Goal: Task Accomplishment & Management: Use online tool/utility

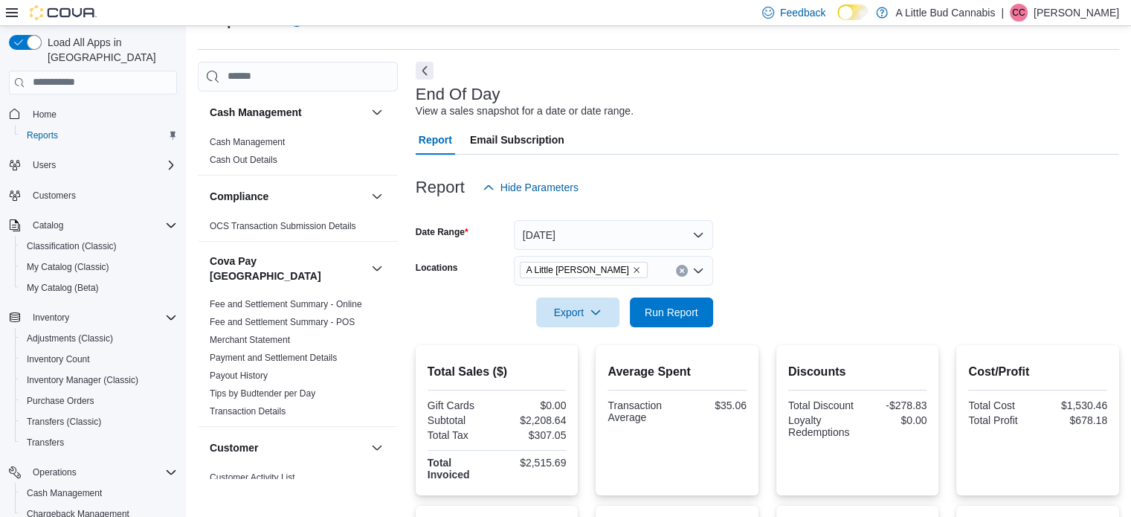
scroll to position [149, 0]
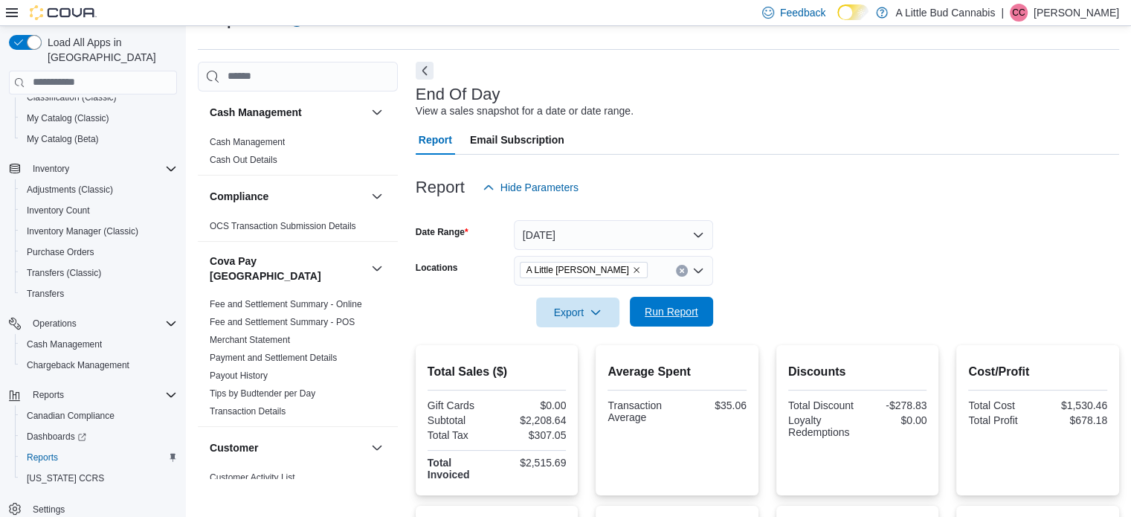
click at [668, 309] on span "Run Report" at bounding box center [672, 311] width 54 height 15
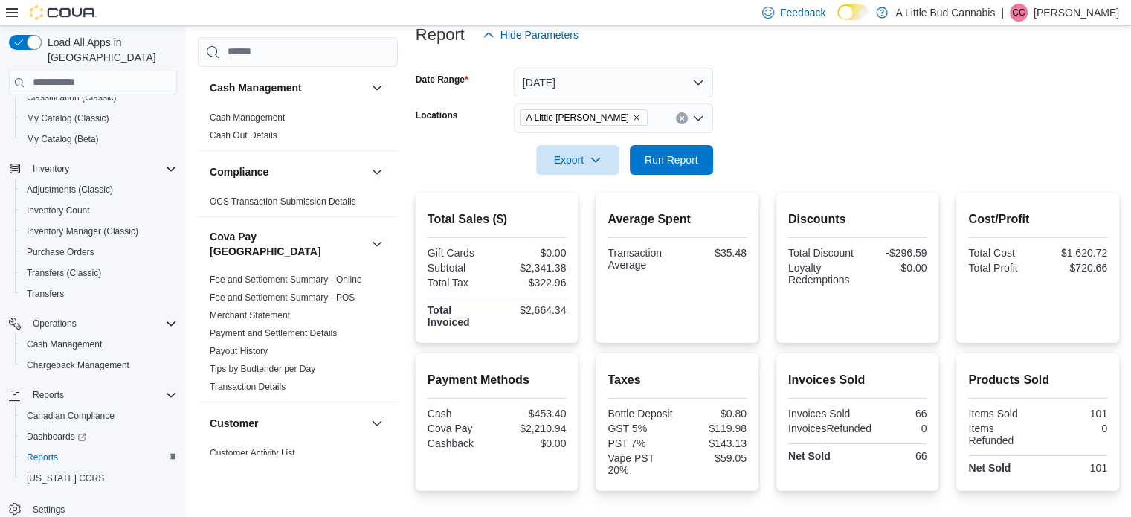
scroll to position [185, 0]
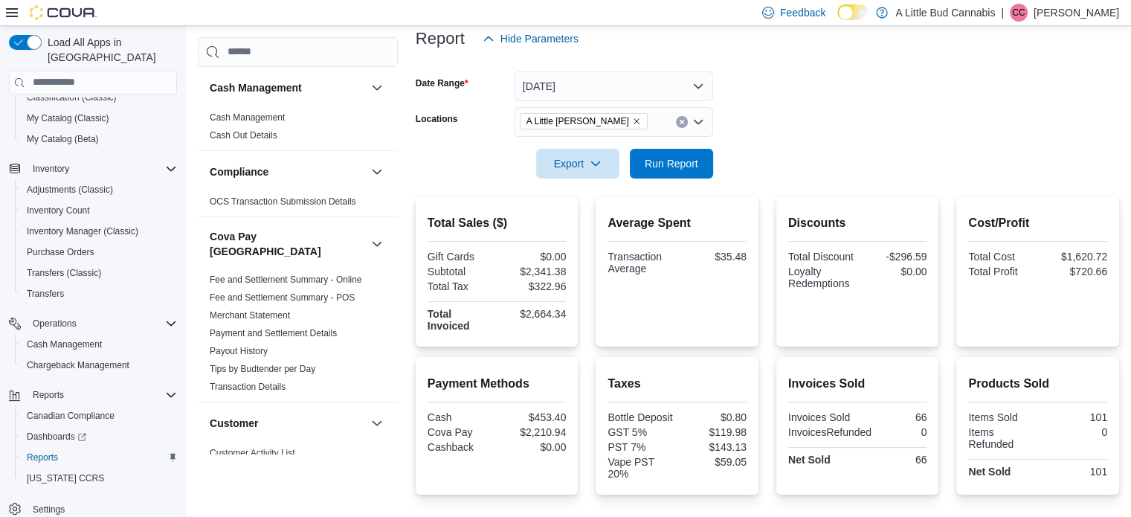
click at [807, 150] on form "Date Range [DATE] Locations A Little [PERSON_NAME] Export Run Report" at bounding box center [767, 116] width 703 height 125
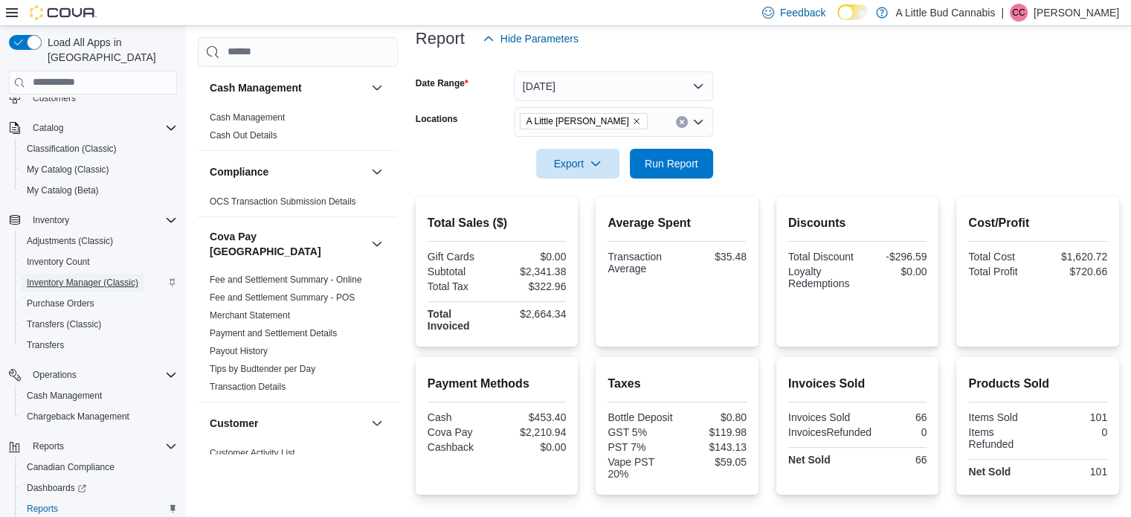
scroll to position [74, 0]
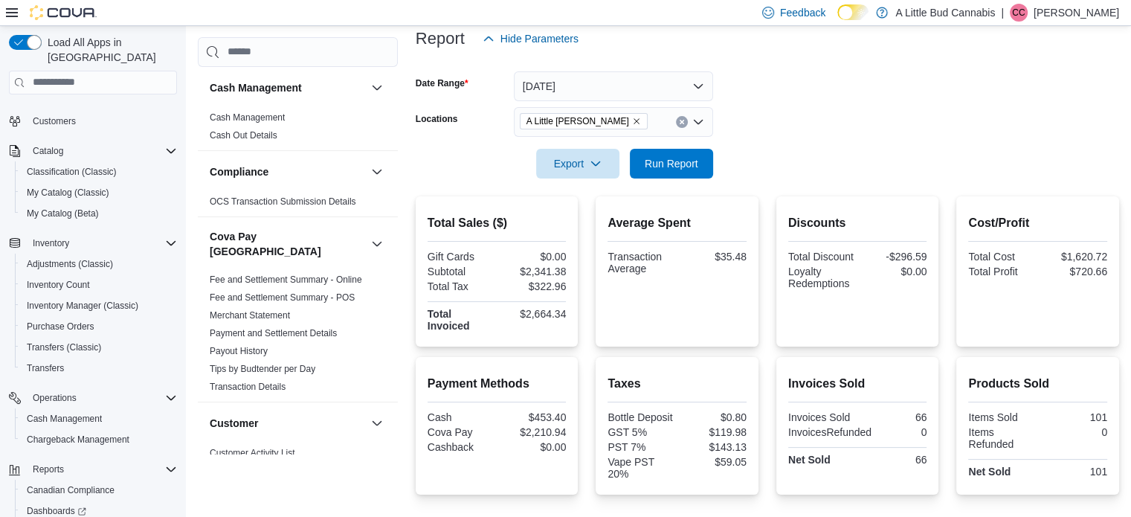
drag, startPoint x: 63, startPoint y: 216, endPoint x: 594, endPoint y: 103, distance: 542.7
click at [775, 106] on form "Date Range [DATE] Locations A Little [PERSON_NAME] Export Run Report" at bounding box center [767, 116] width 703 height 125
click at [702, 159] on span "Run Report" at bounding box center [671, 163] width 65 height 30
click at [657, 158] on span "Run Report" at bounding box center [672, 162] width 54 height 15
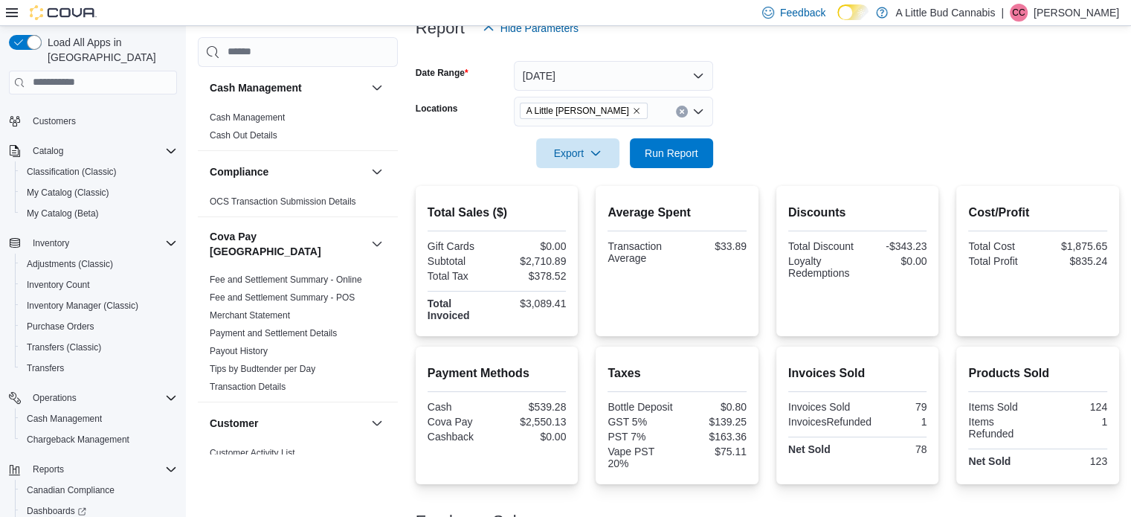
scroll to position [111, 0]
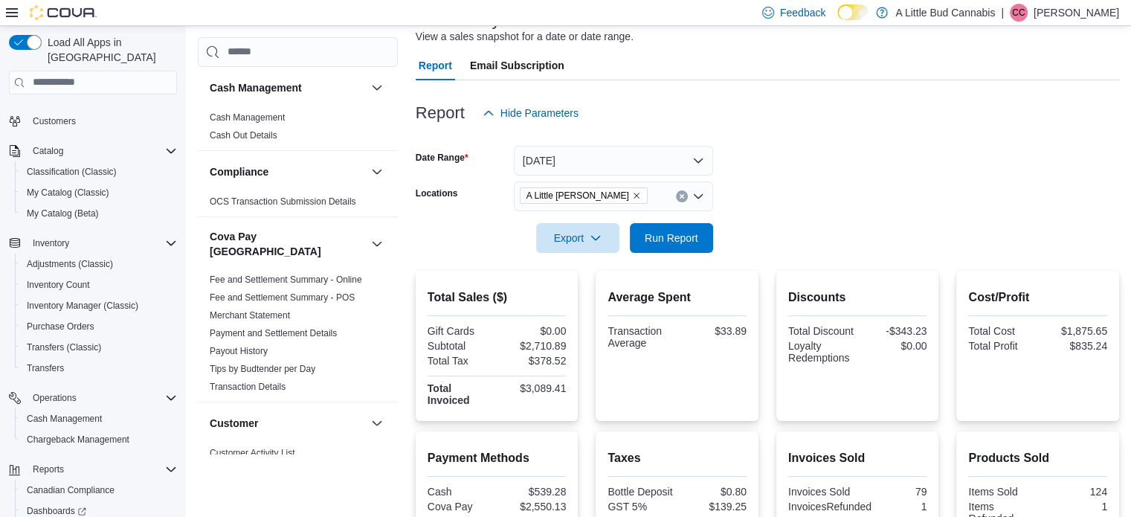
click at [923, 124] on div "Report Hide Parameters" at bounding box center [767, 113] width 703 height 30
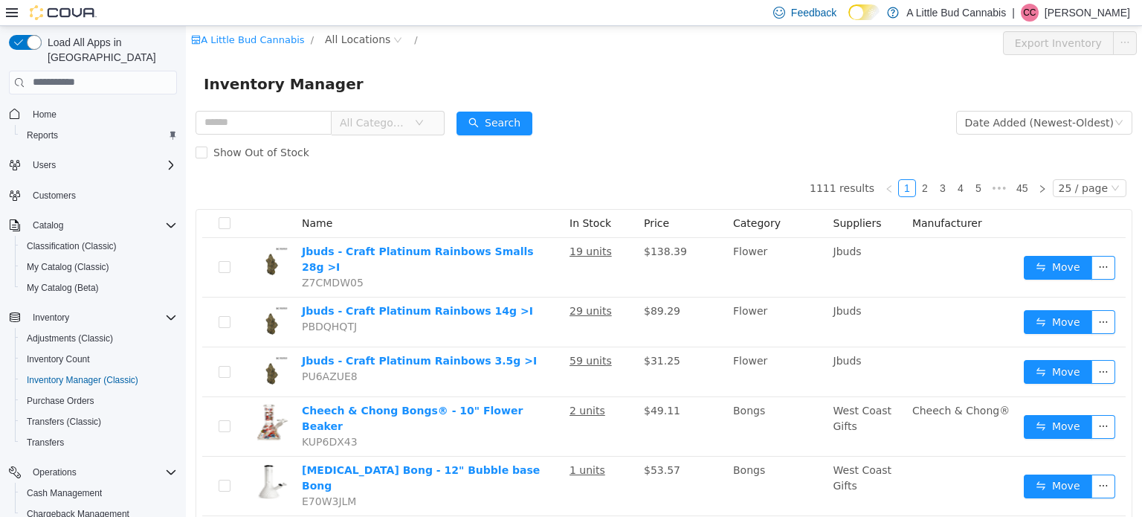
click at [387, 124] on span "All Categories" at bounding box center [374, 121] width 68 height 15
click at [349, 38] on span "All Locations" at bounding box center [357, 38] width 65 height 16
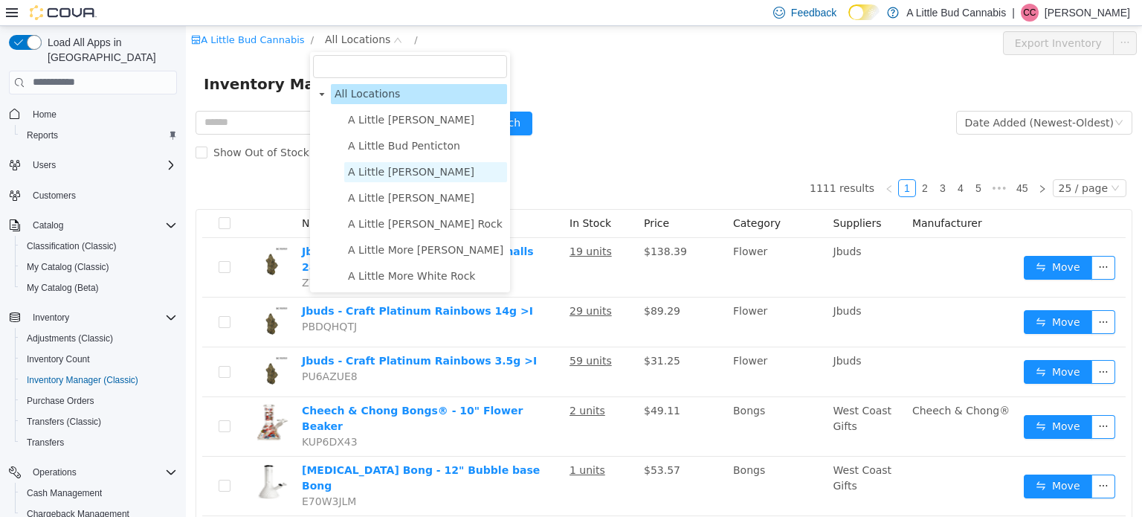
drag, startPoint x: 405, startPoint y: 169, endPoint x: 393, endPoint y: 149, distance: 22.7
click at [405, 169] on span "A Little [PERSON_NAME]" at bounding box center [411, 171] width 126 height 12
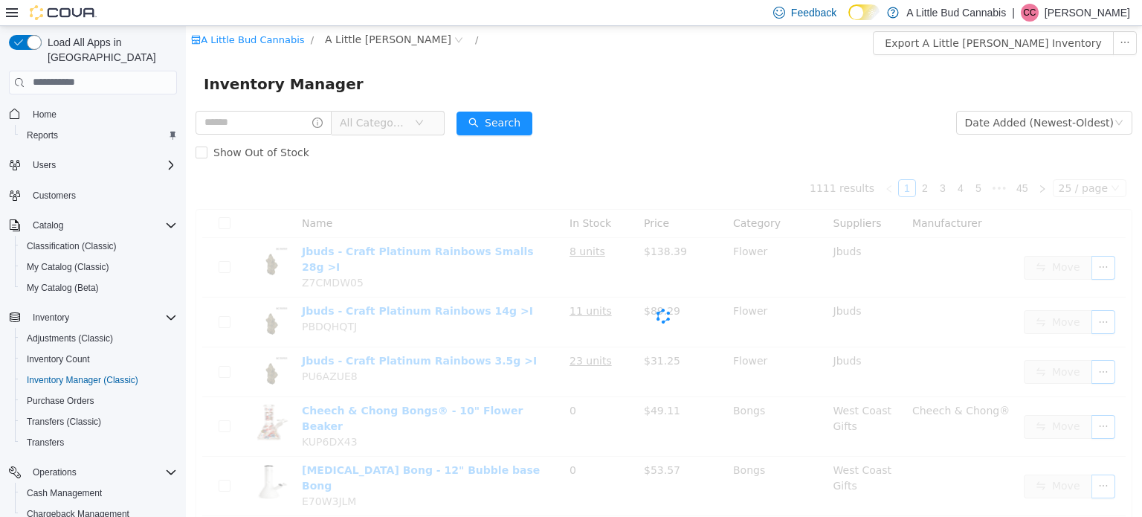
click at [378, 121] on span "All Categories" at bounding box center [374, 121] width 68 height 15
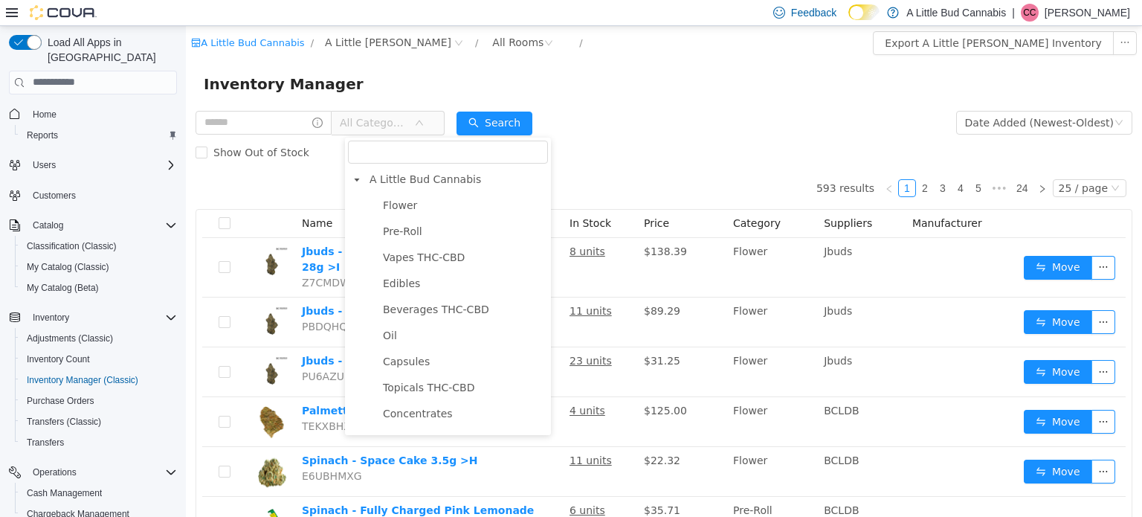
click at [432, 255] on span "Vapes THC-CBD" at bounding box center [424, 257] width 82 height 12
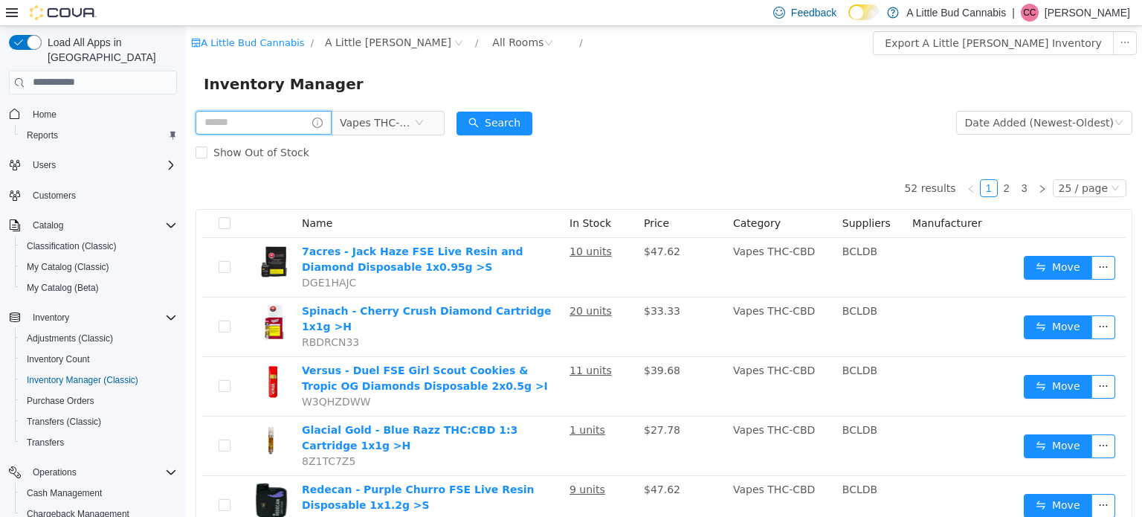
click at [265, 121] on input "text" at bounding box center [264, 122] width 136 height 24
type input "***"
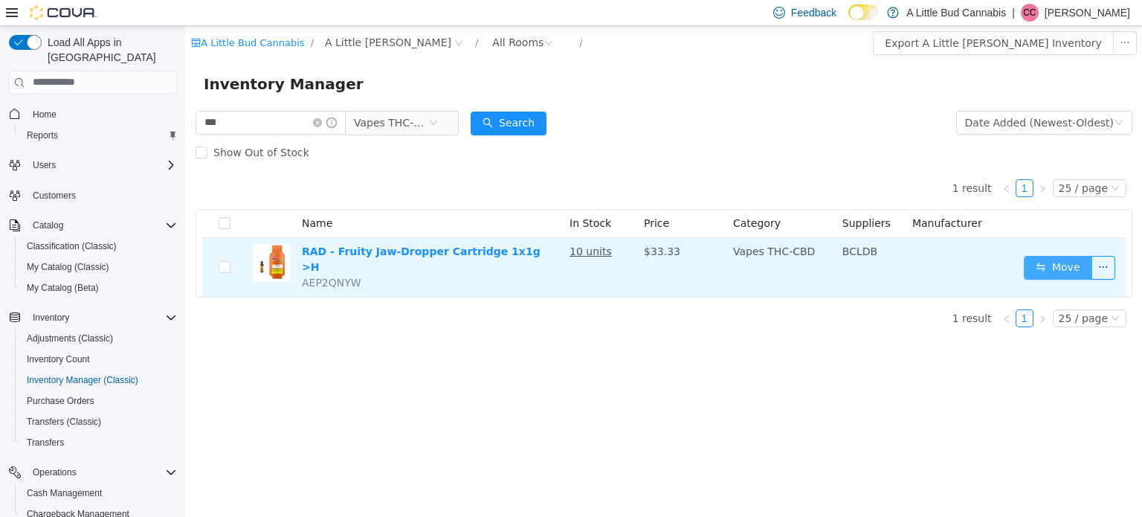
click at [1072, 258] on button "Move" at bounding box center [1058, 267] width 68 height 24
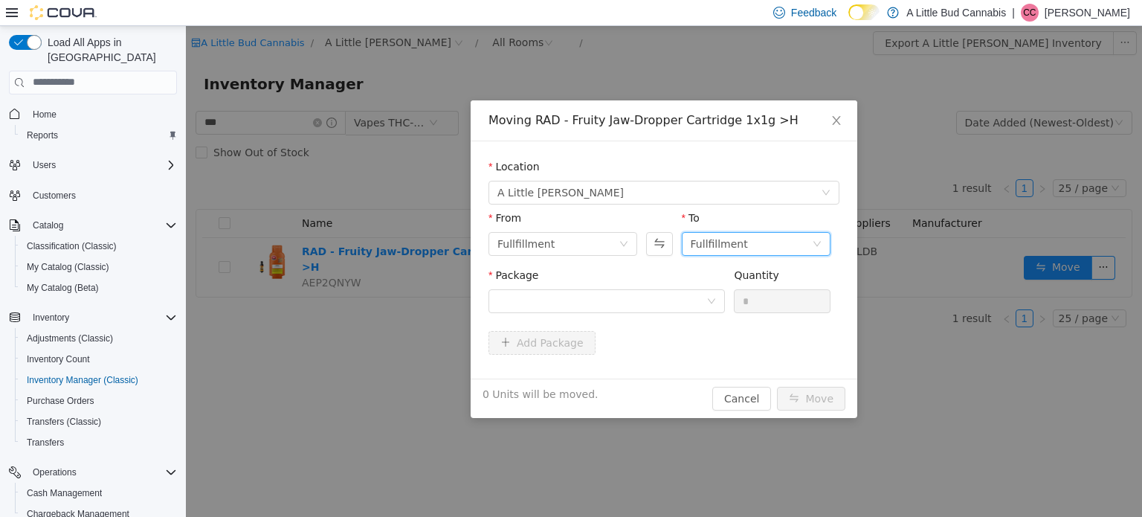
click at [755, 246] on div "Fullfillment" at bounding box center [751, 243] width 121 height 22
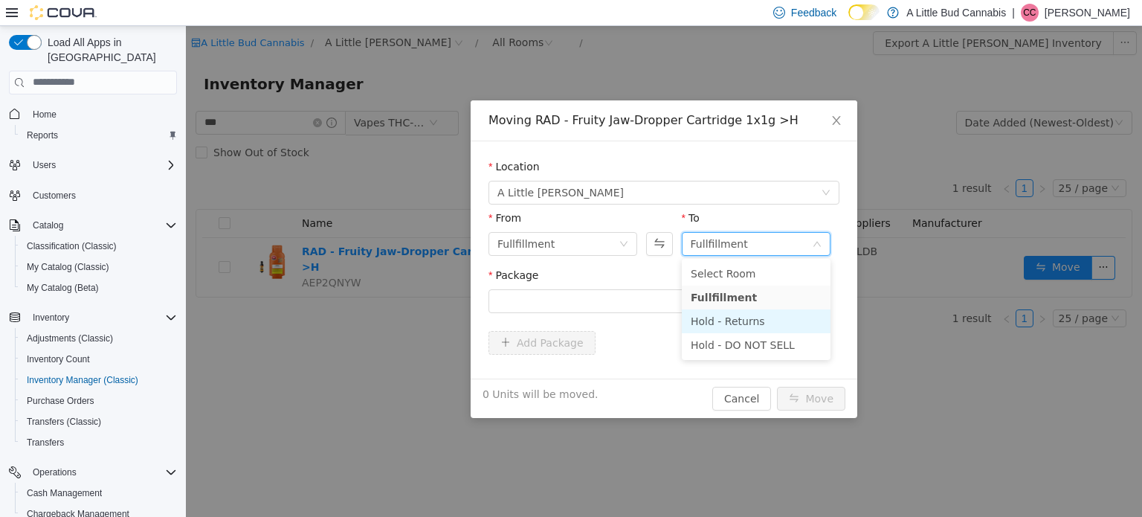
click at [769, 323] on li "Hold - Returns" at bounding box center [756, 321] width 149 height 24
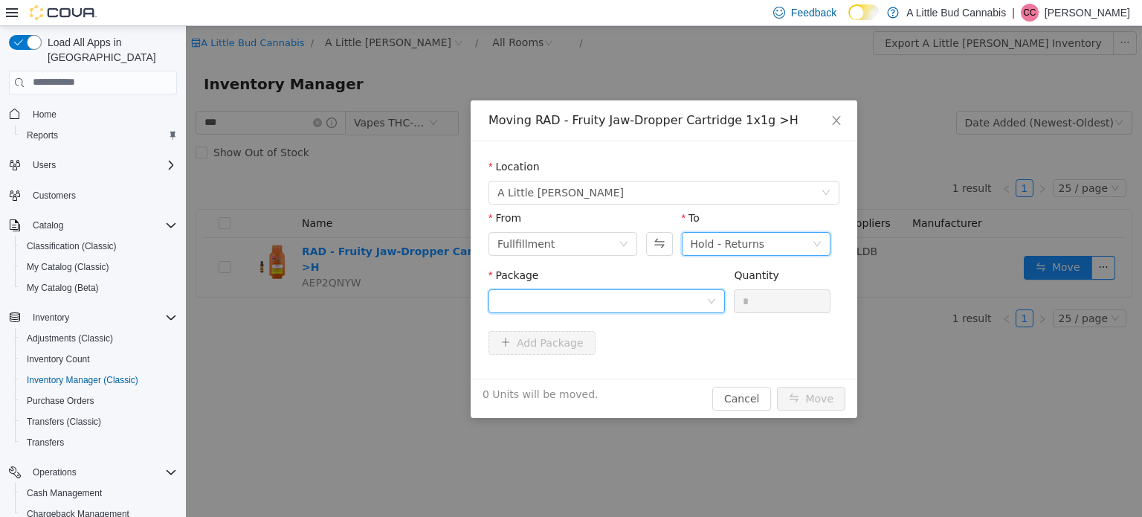
click at [641, 300] on div at bounding box center [601, 300] width 209 height 22
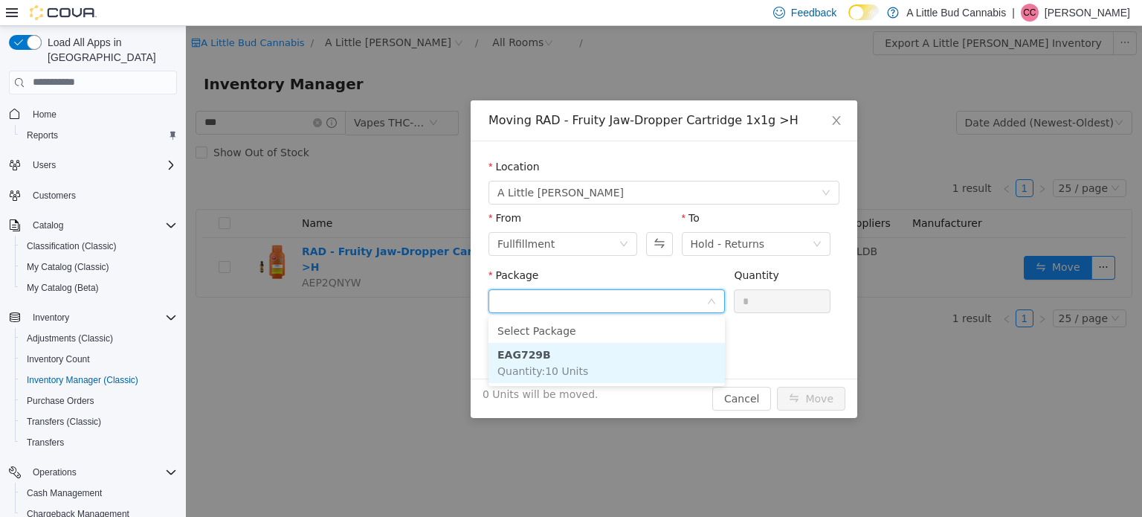
click at [669, 364] on li "EAG729B Quantity : 10 Units" at bounding box center [606, 362] width 236 height 40
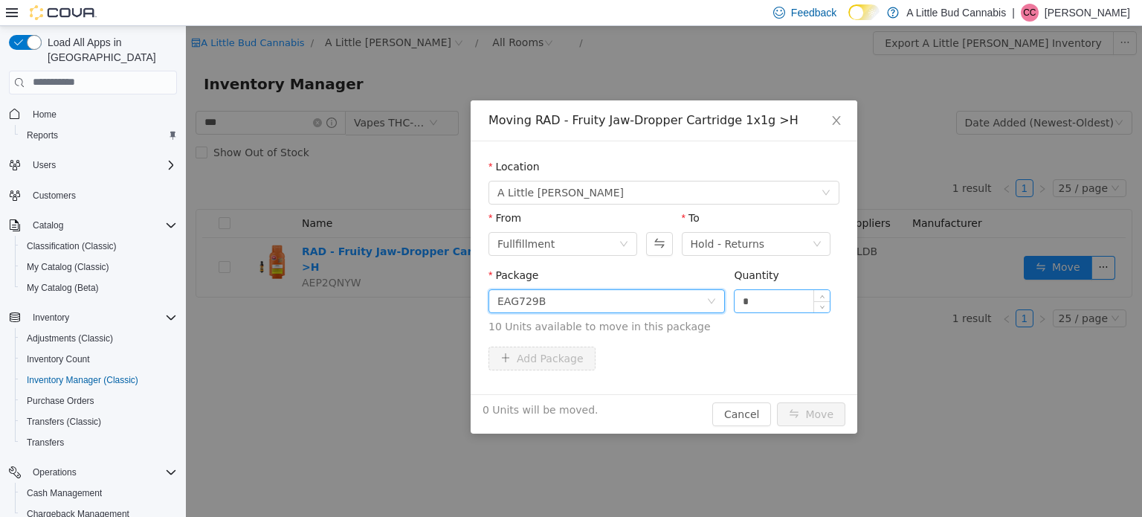
click at [769, 295] on input "*" at bounding box center [781, 300] width 95 height 22
type input "*"
click at [807, 421] on button "Move" at bounding box center [811, 413] width 68 height 24
